Goal: Task Accomplishment & Management: Complete application form

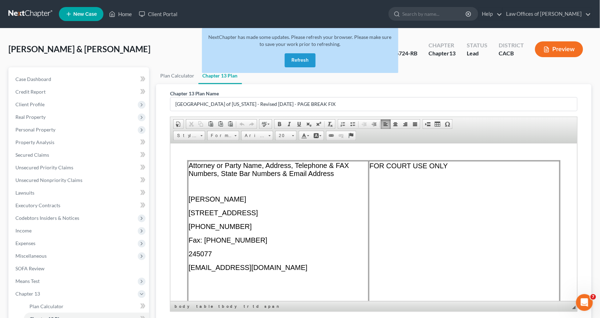
scroll to position [4243, 0]
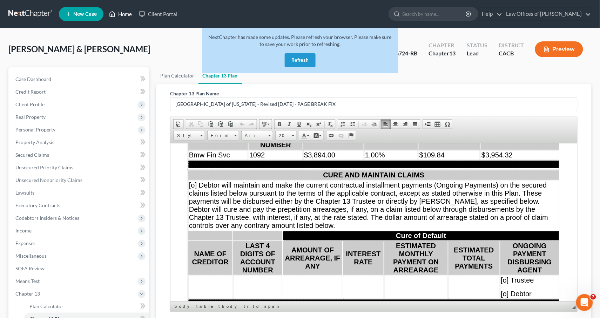
click at [120, 16] on link "Home" at bounding box center [121, 14] width 30 height 13
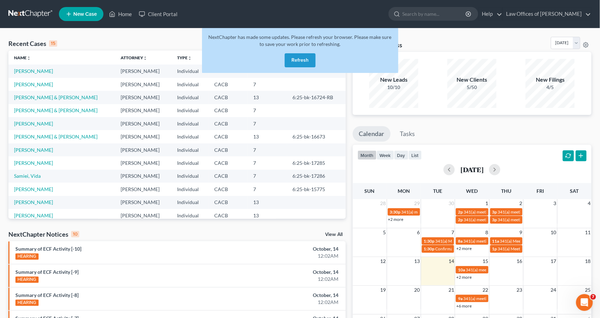
click at [295, 62] on button "Refresh" at bounding box center [300, 60] width 31 height 14
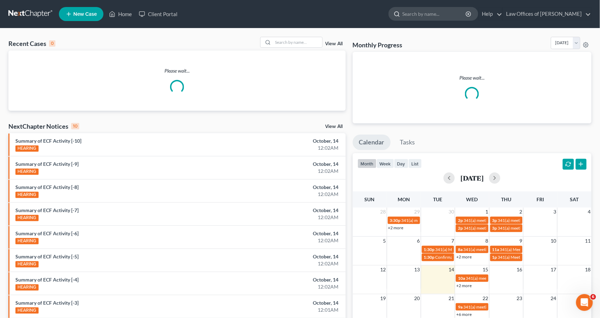
click at [414, 15] on input "search" at bounding box center [435, 13] width 64 height 13
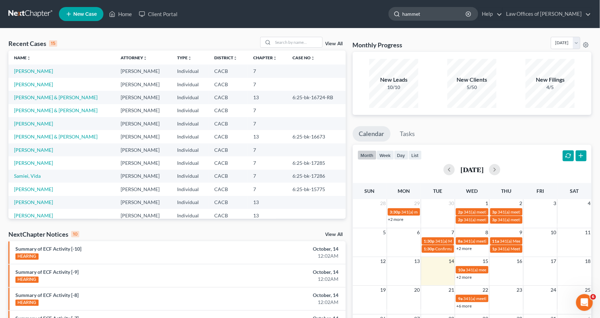
type input "hammett"
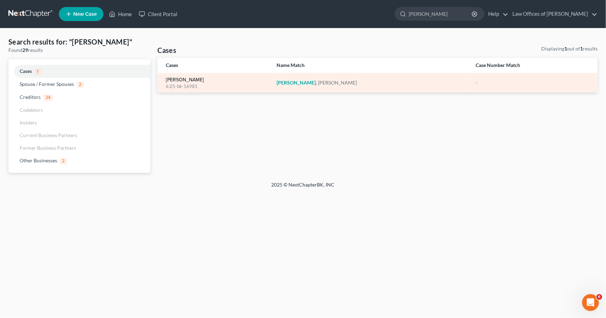
click at [187, 77] on link "[PERSON_NAME]" at bounding box center [185, 79] width 38 height 5
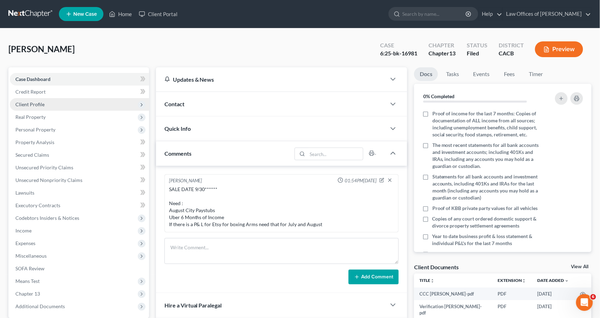
click at [47, 102] on span "Client Profile" at bounding box center [79, 104] width 139 height 13
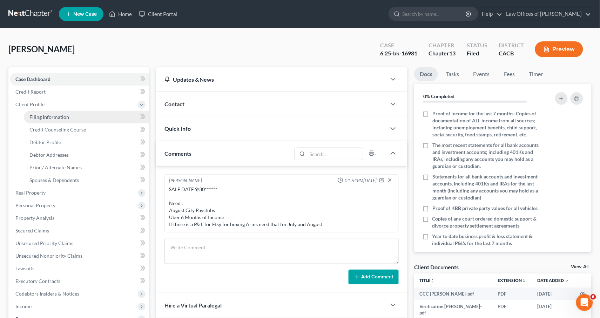
click at [49, 116] on span "Filing Information" at bounding box center [49, 117] width 40 height 6
select select "1"
select select "0"
select select "3"
select select "4"
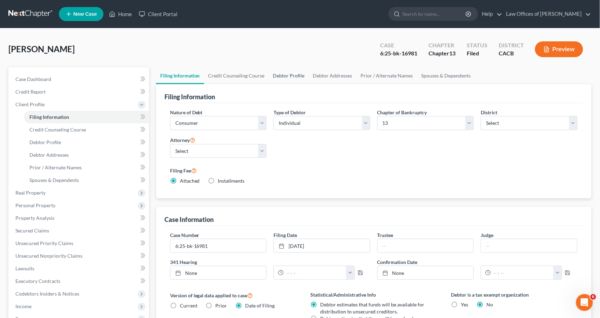
click at [297, 77] on link "Debtor Profile" at bounding box center [289, 75] width 40 height 17
select select "3"
select select "0"
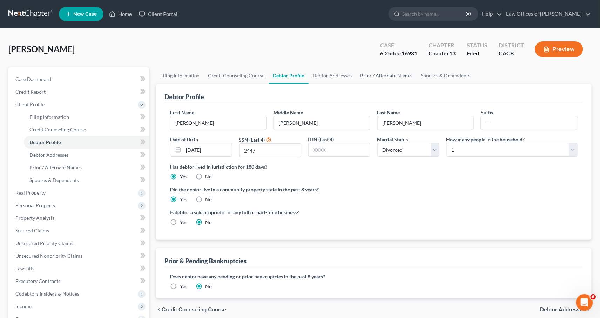
click at [384, 76] on link "Prior / Alternate Names" at bounding box center [386, 75] width 61 height 17
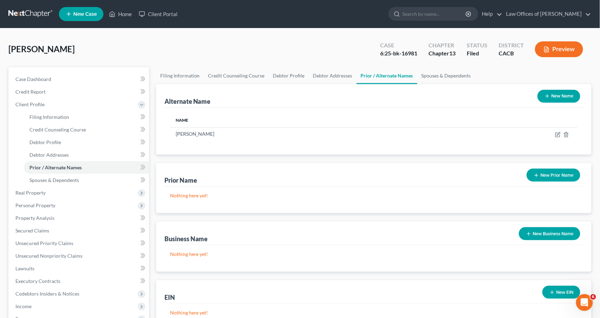
click at [564, 0] on nav "Home New Case Client Portal Law Offices of Terrence Fantauzzi legaljenngarcia@g…" at bounding box center [300, 14] width 600 height 28
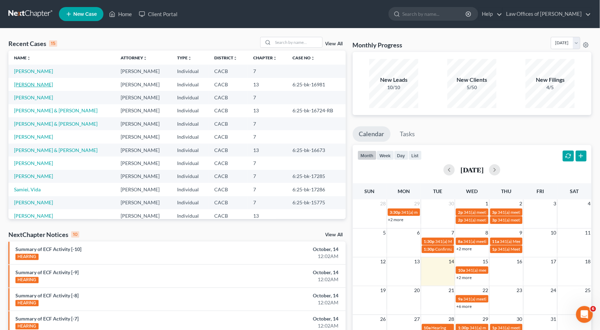
click at [34, 87] on link "[PERSON_NAME]" at bounding box center [33, 84] width 39 height 6
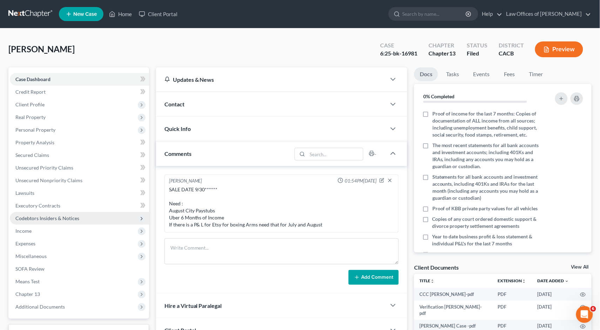
scroll to position [72, 0]
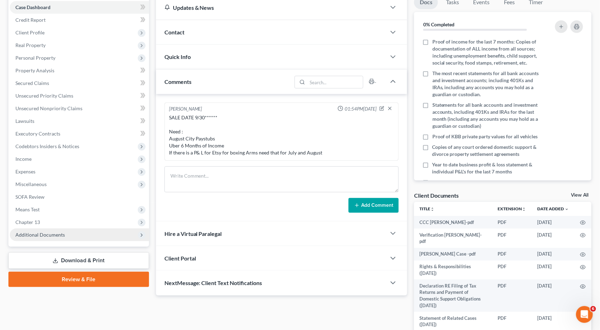
click at [55, 231] on span "Additional Documents" at bounding box center [39, 234] width 49 height 6
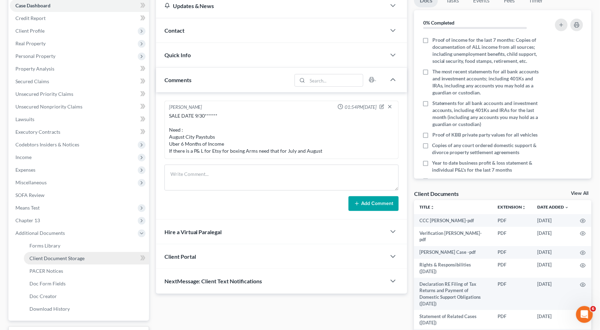
click at [64, 255] on span "Client Document Storage" at bounding box center [56, 258] width 55 height 6
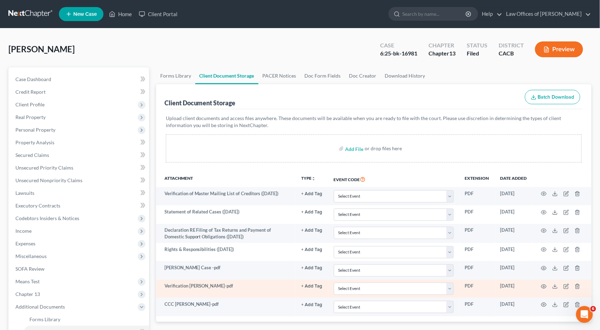
scroll to position [120, 0]
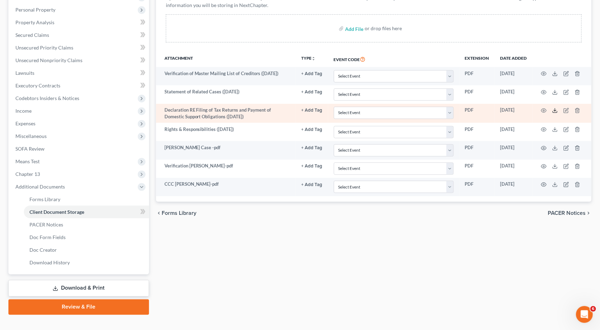
click at [553, 110] on icon at bounding box center [555, 111] width 6 height 6
